Goal: Navigation & Orientation: Find specific page/section

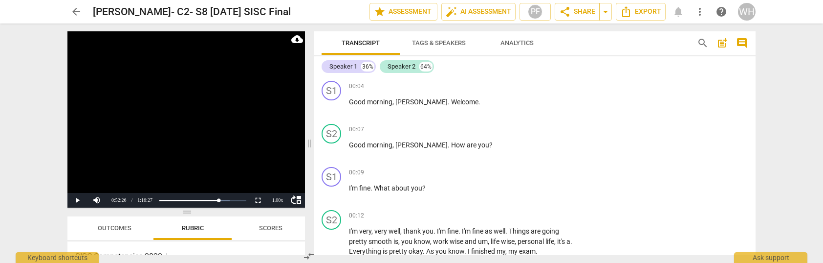
scroll to position [5512, 0]
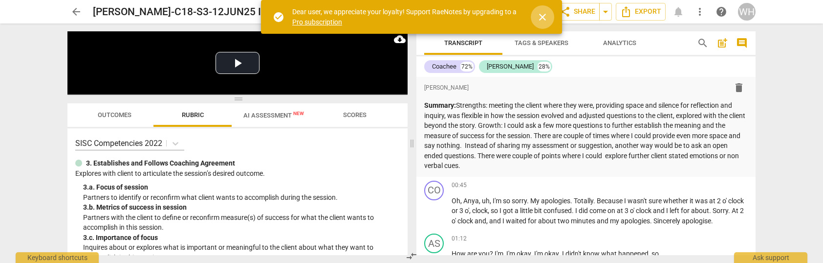
click at [543, 12] on span "close" at bounding box center [543, 17] width 12 height 12
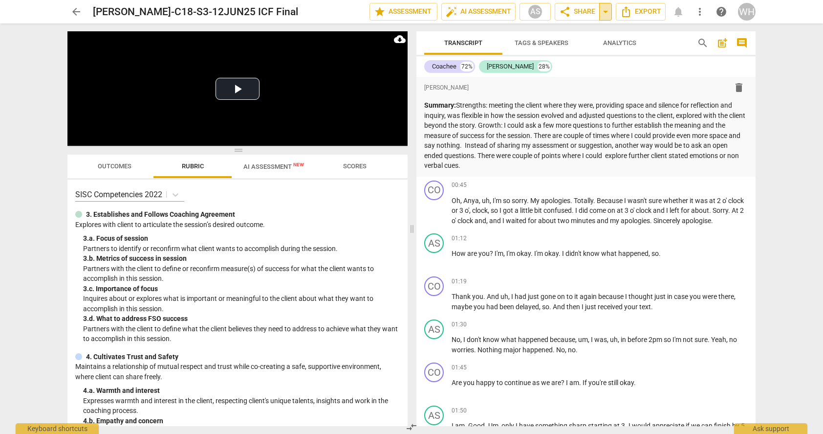
click at [605, 11] on span "arrow_drop_down" at bounding box center [606, 12] width 12 height 12
click at [619, 86] on div "format_bold format_list_bulleted Anja Salehar delete" at bounding box center [586, 88] width 324 height 18
click at [578, 14] on span "share Share" at bounding box center [577, 12] width 36 height 12
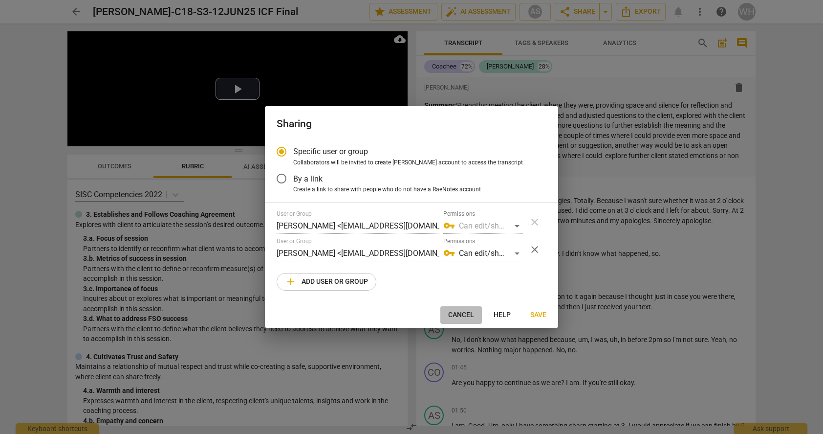
click at [459, 262] on span "Cancel" at bounding box center [461, 315] width 26 height 10
radio input "false"
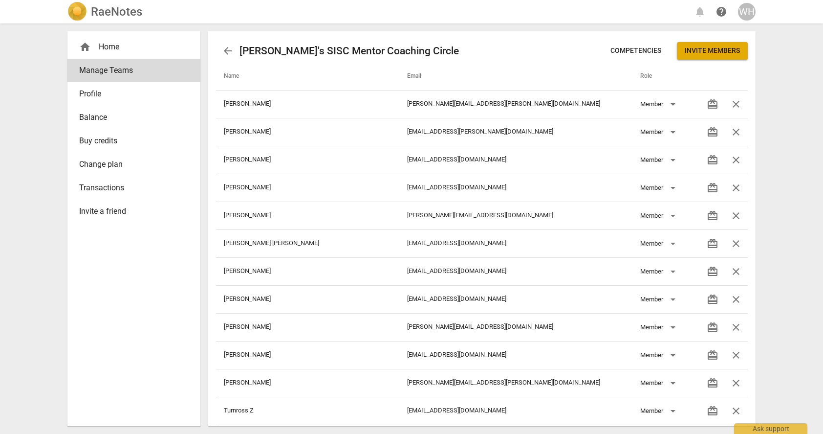
click at [119, 51] on div "home Home" at bounding box center [130, 47] width 102 height 12
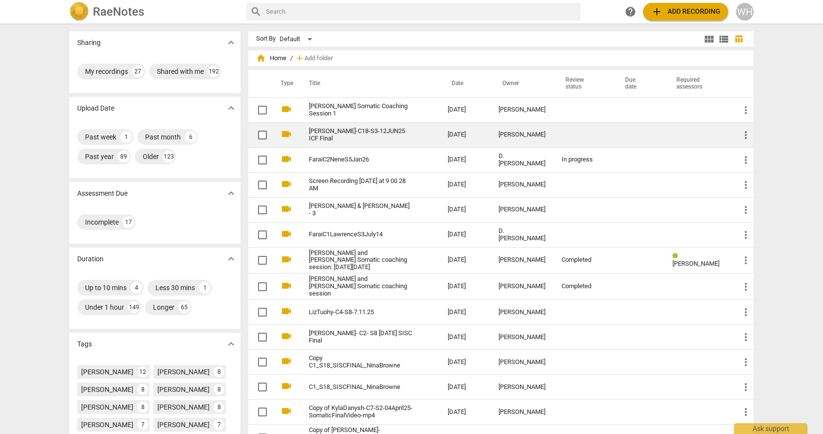
click at [396, 135] on link "[PERSON_NAME]-C18-S3-12JUN25 ICF Final" at bounding box center [361, 135] width 104 height 15
